Goal: Information Seeking & Learning: Check status

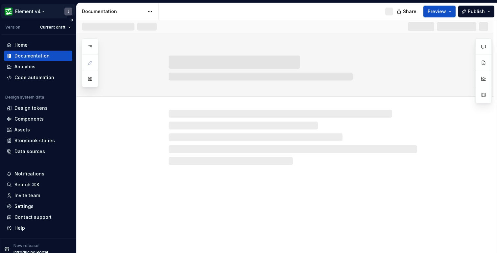
click at [38, 10] on html "Element v4 J Version Current draft Home Documentation Analytics Code automation…" at bounding box center [248, 126] width 497 height 253
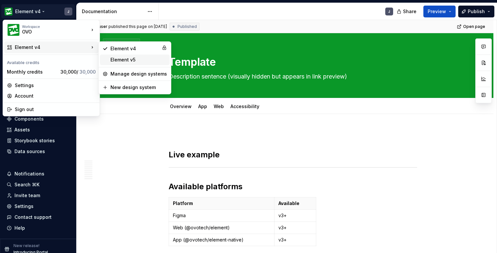
click at [119, 62] on div "Element v5" at bounding box center [139, 60] width 57 height 7
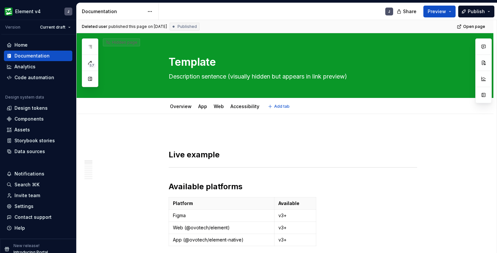
type textarea "*"
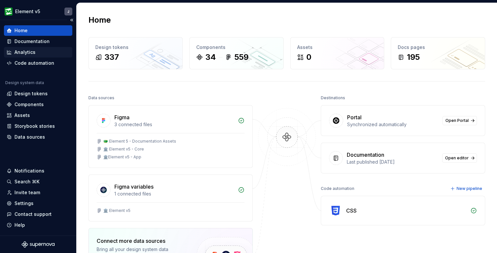
click at [30, 51] on div "Analytics" at bounding box center [24, 52] width 21 height 7
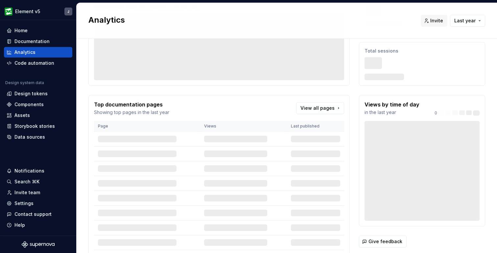
scroll to position [108, 0]
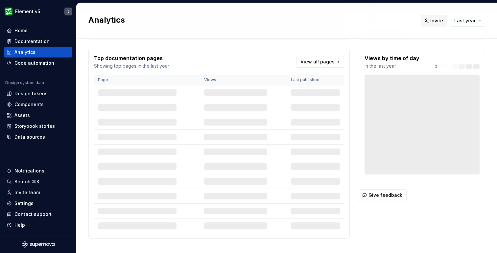
click at [353, 137] on div "Documentation page views Showing total views and sessions in the last year View…" at bounding box center [286, 91] width 397 height 296
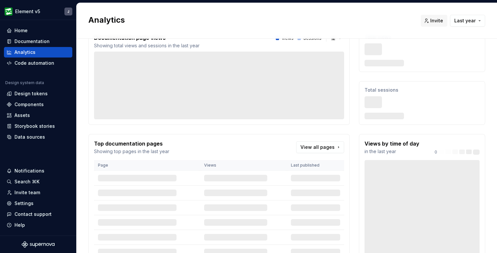
scroll to position [11, 0]
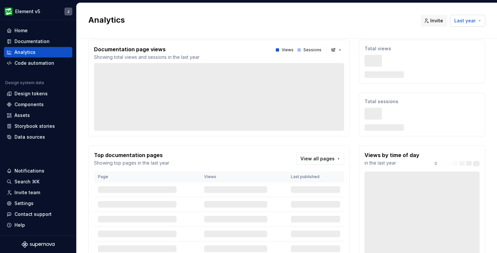
click at [474, 21] on span "Last year" at bounding box center [465, 20] width 21 height 7
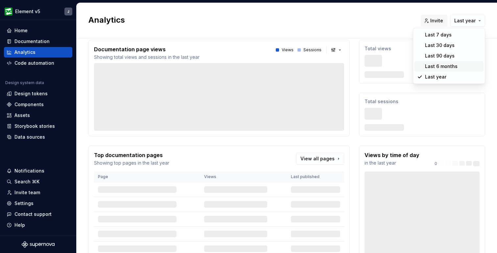
click at [447, 66] on div "Last 6 months" at bounding box center [441, 66] width 33 height 7
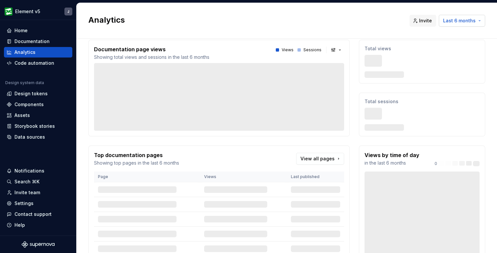
click at [462, 26] on button "Last 6 months" at bounding box center [462, 21] width 46 height 12
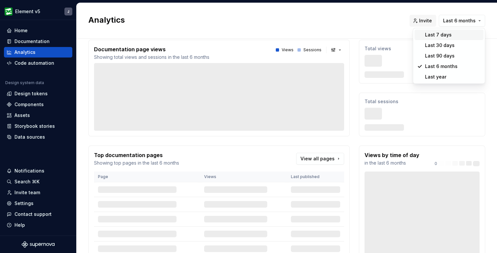
click at [445, 36] on div "Last 7 days" at bounding box center [438, 35] width 27 height 7
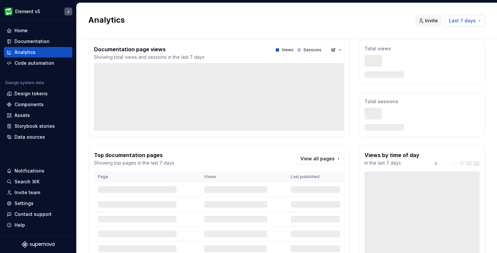
click at [478, 19] on button "Last 7 days" at bounding box center [465, 21] width 40 height 12
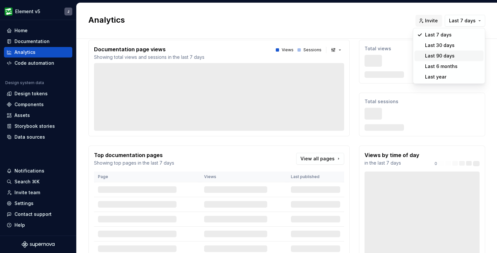
click at [454, 54] on div "Last 90 days" at bounding box center [453, 56] width 56 height 7
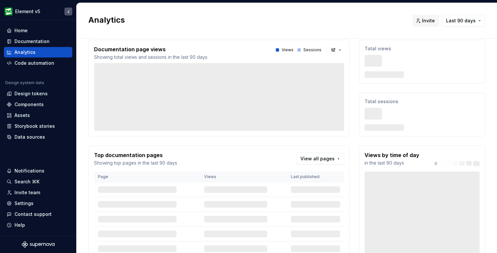
click at [352, 100] on div "Documentation page views Showing total views and sessions in the last 90 days V…" at bounding box center [286, 188] width 397 height 296
